Goal: Navigation & Orientation: Find specific page/section

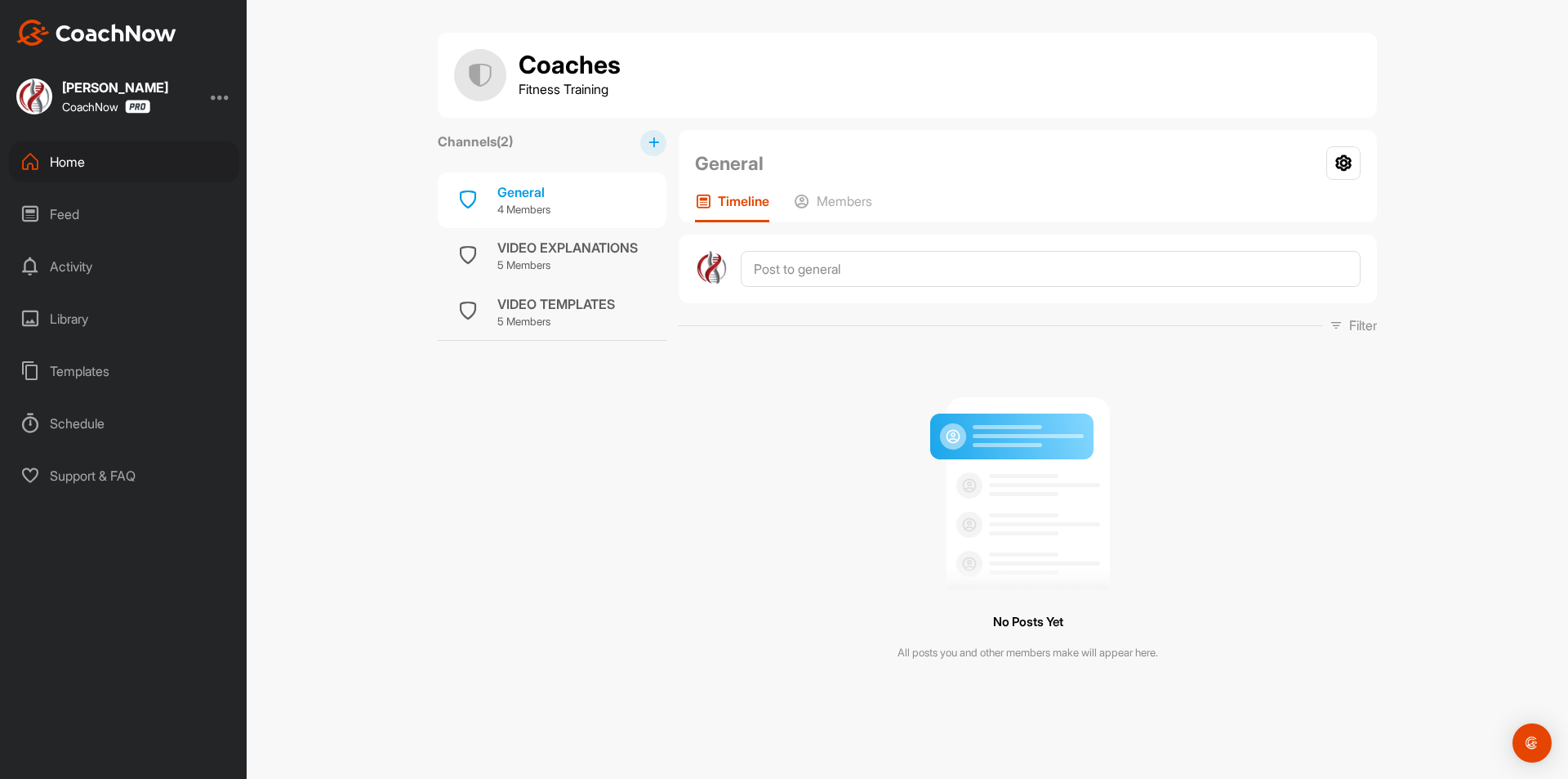
click at [111, 224] on div "Feed" at bounding box center [124, 213] width 230 height 41
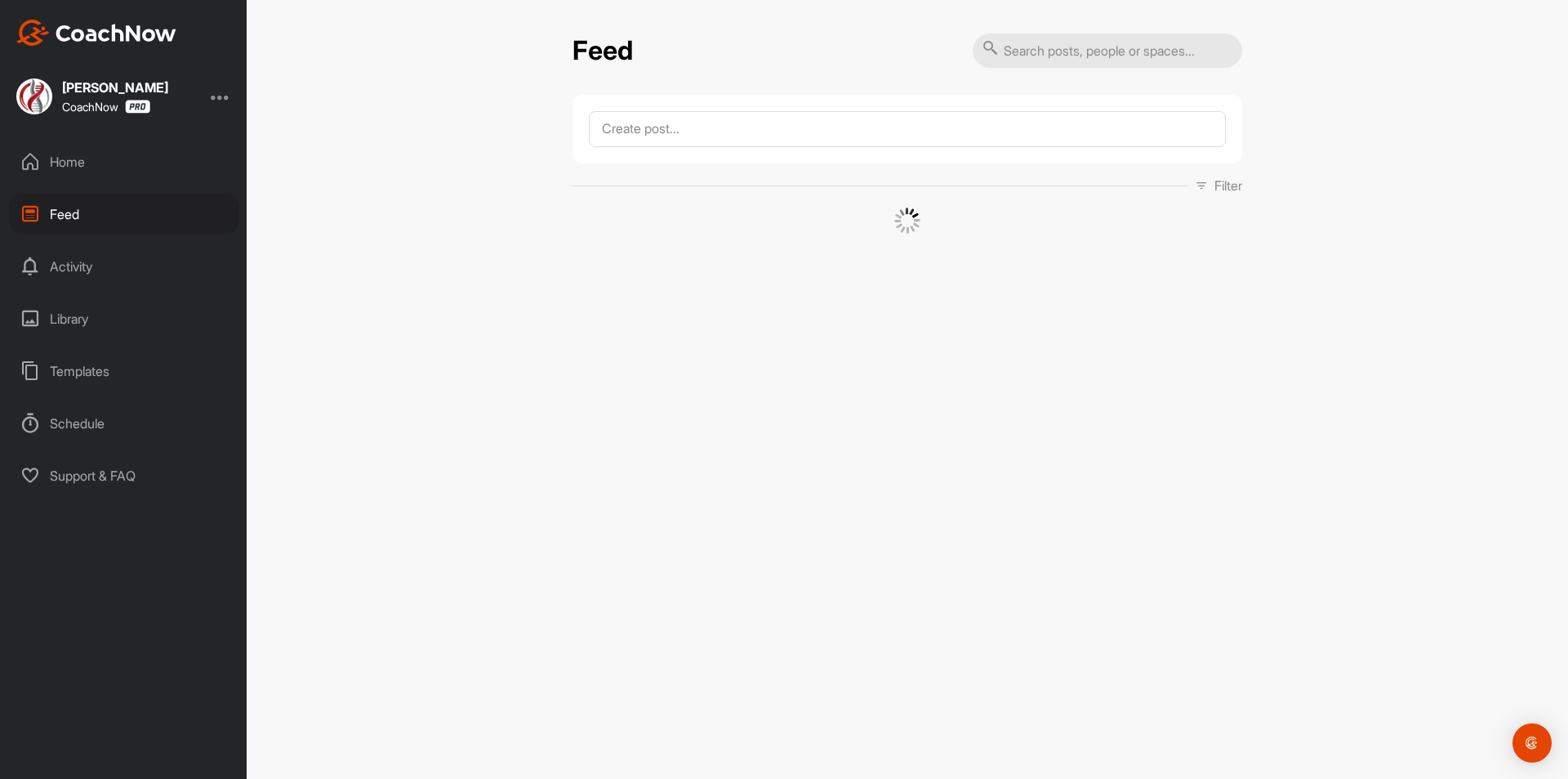
click at [106, 166] on div "Home" at bounding box center [124, 162] width 230 height 41
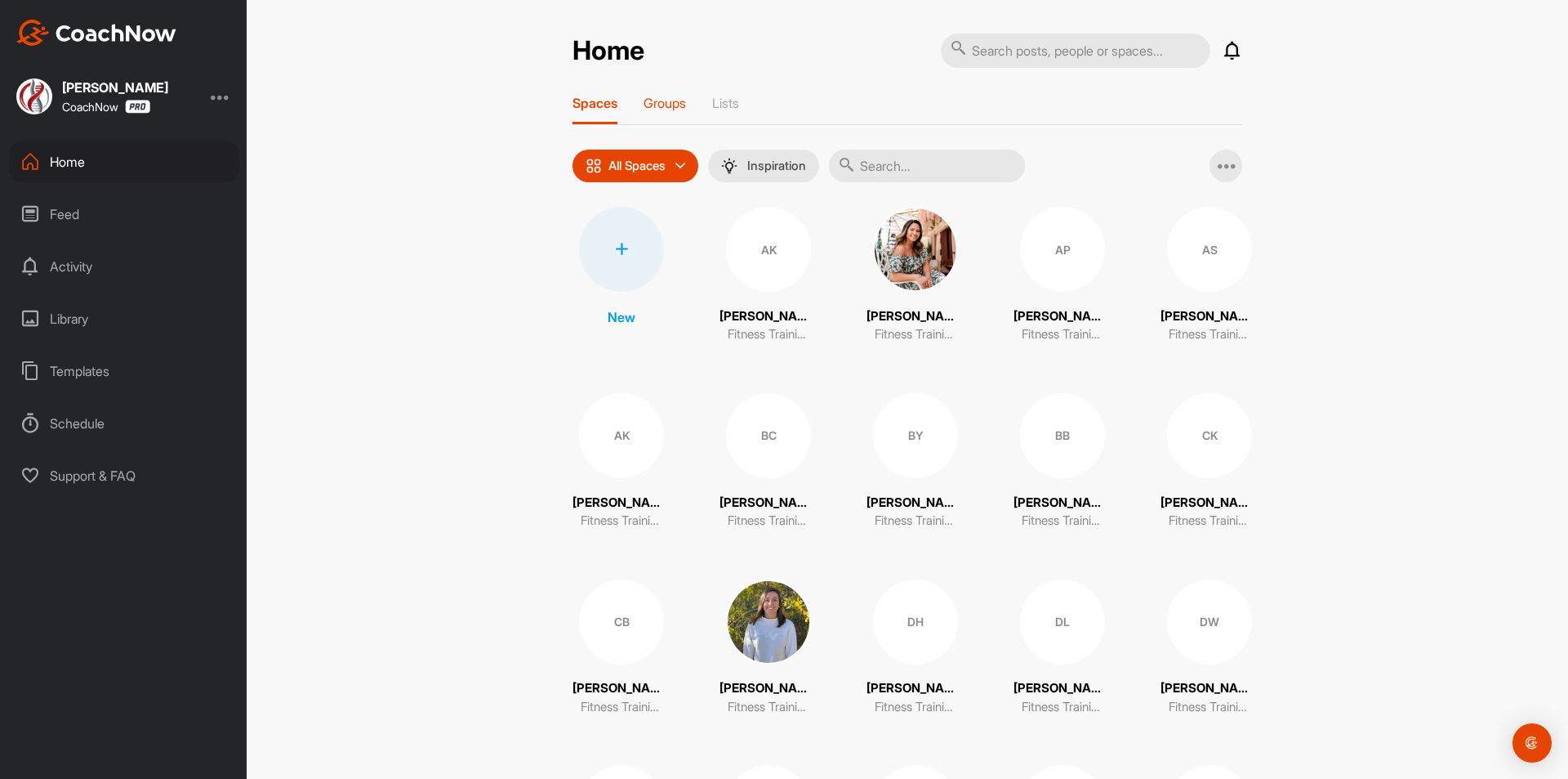
click at [666, 103] on p "Groups" at bounding box center [665, 103] width 43 height 16
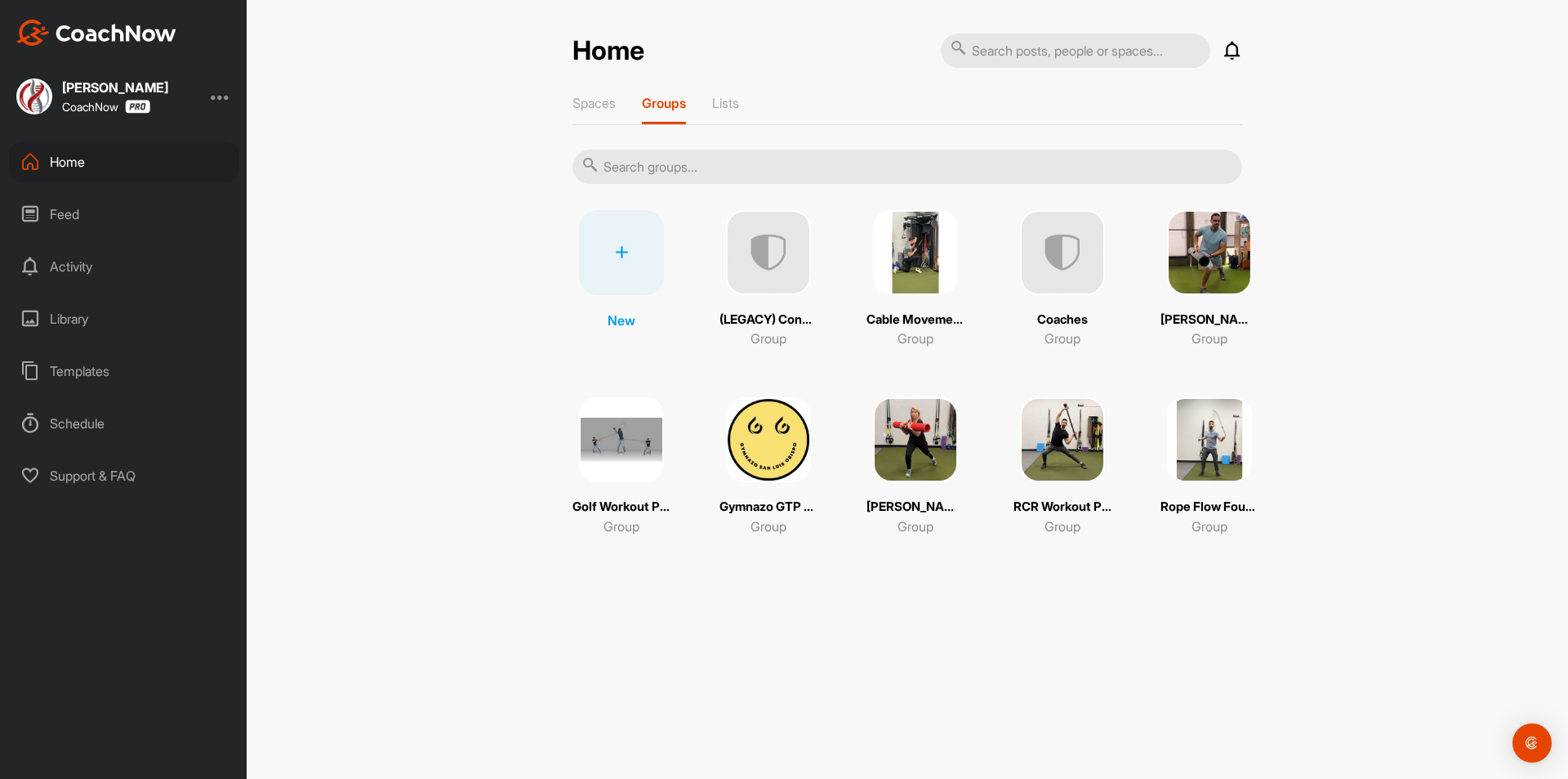
click at [661, 448] on img at bounding box center [621, 439] width 85 height 85
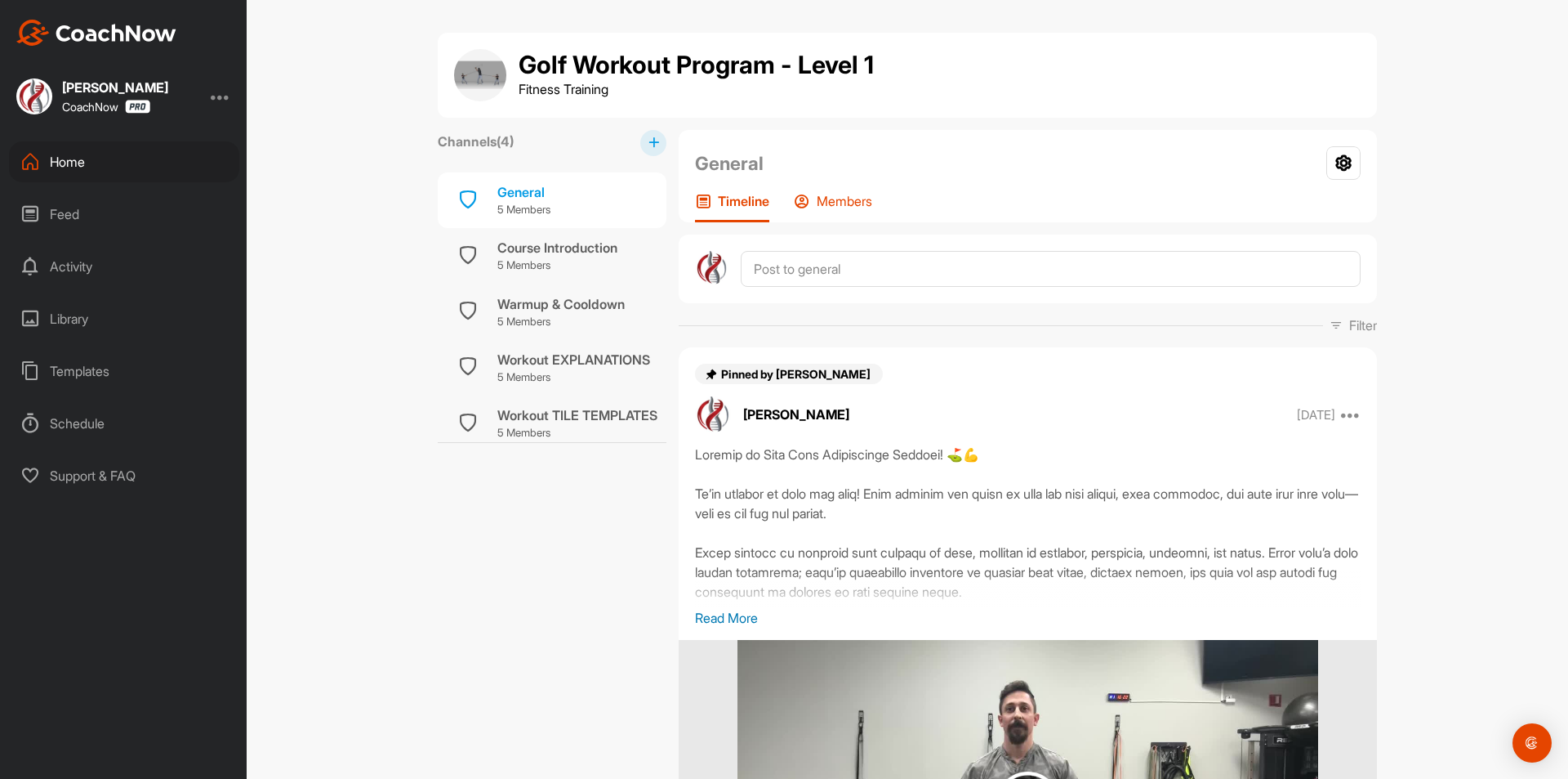
click at [830, 211] on div "Members" at bounding box center [833, 207] width 79 height 30
